Goal: Navigation & Orientation: Find specific page/section

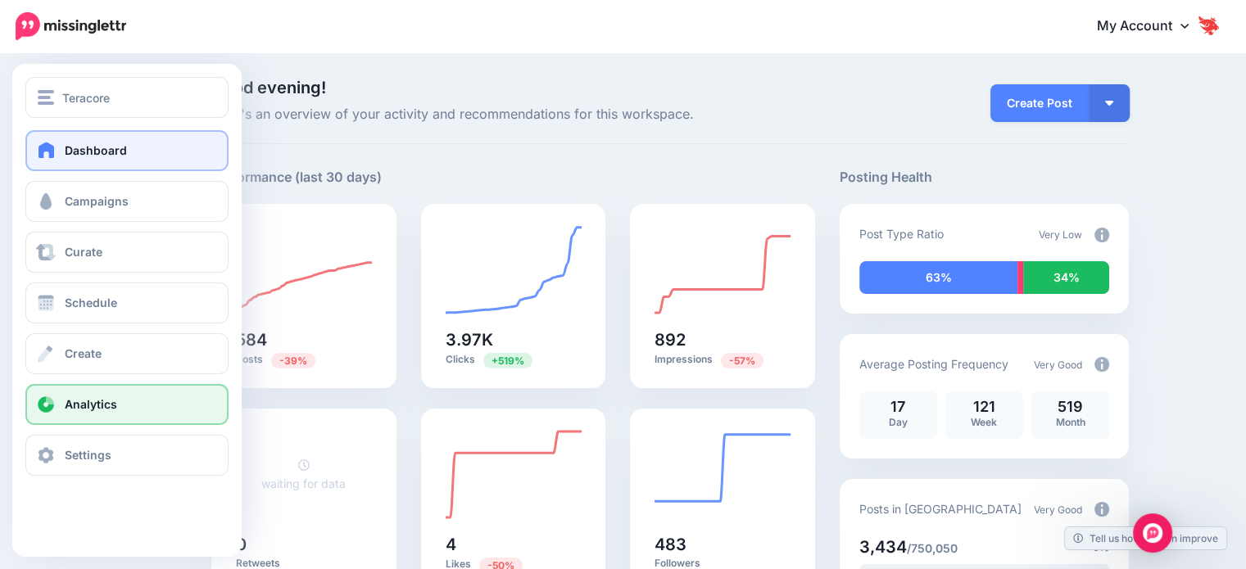
click at [98, 389] on link "Analytics" at bounding box center [126, 404] width 203 height 41
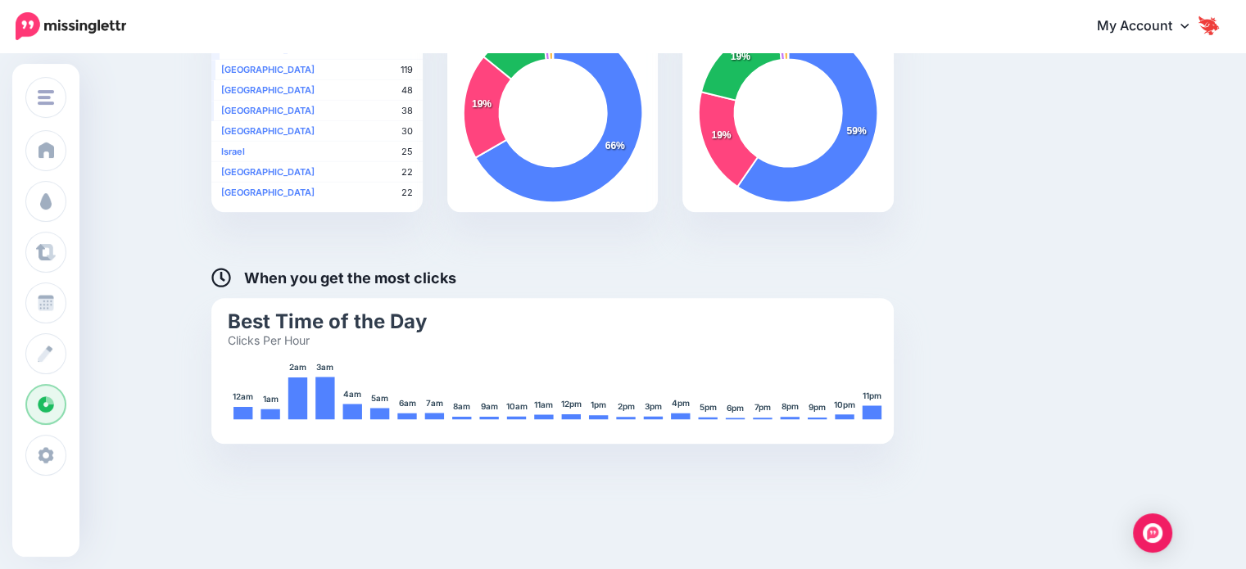
scroll to position [891, 0]
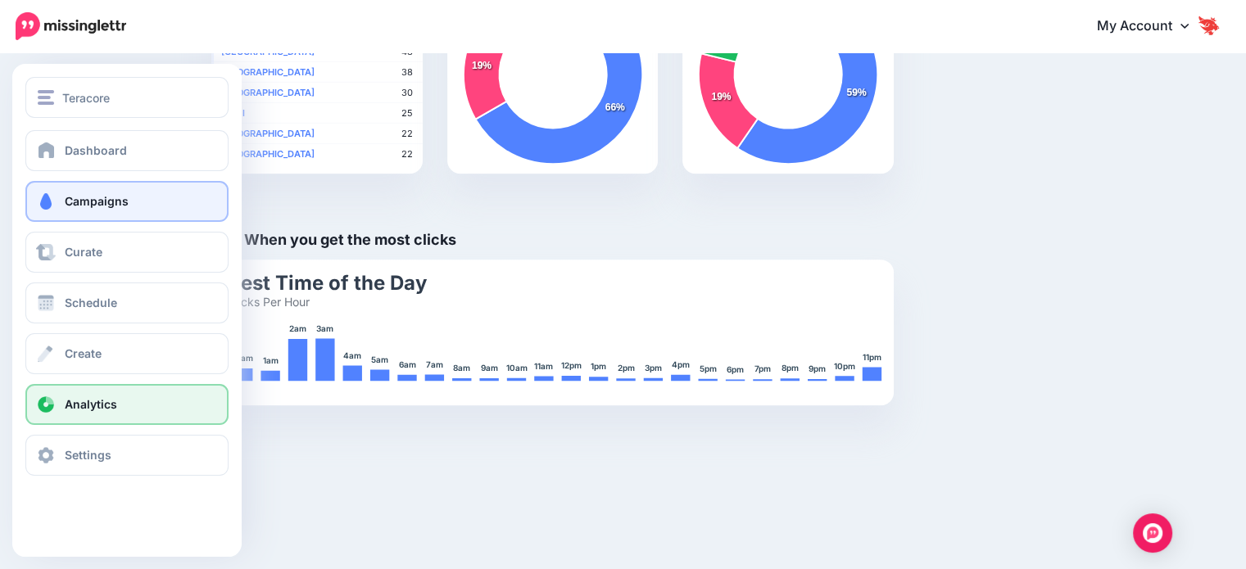
click at [92, 197] on span "Campaigns" at bounding box center [97, 201] width 64 height 14
